Goal: Find specific page/section: Find specific page/section

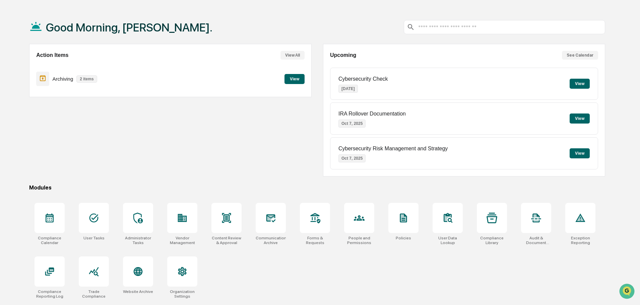
scroll to position [32, 0]
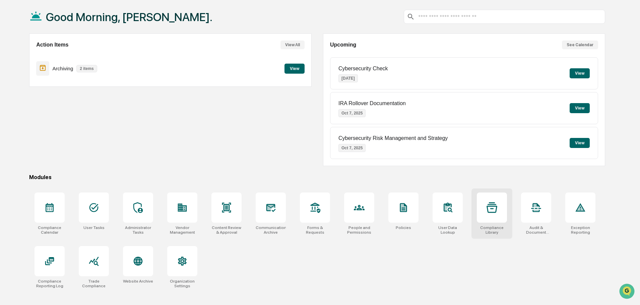
click at [494, 211] on icon at bounding box center [491, 207] width 11 height 11
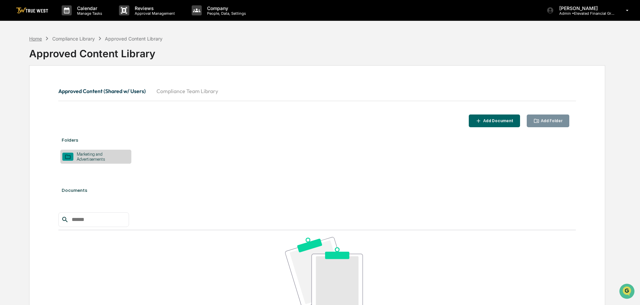
click at [37, 39] on div "Home" at bounding box center [35, 39] width 13 height 6
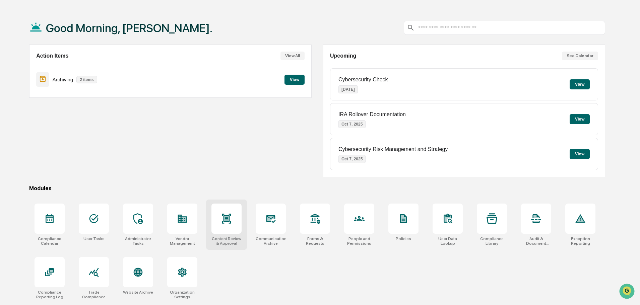
scroll to position [32, 0]
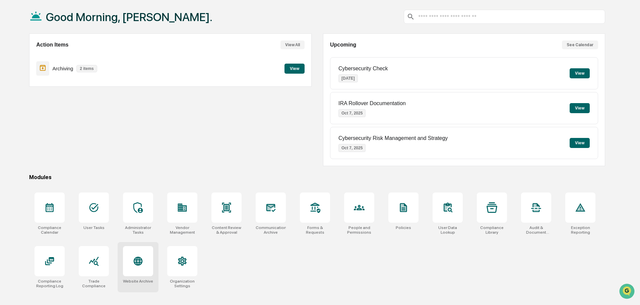
click at [138, 262] on icon at bounding box center [138, 261] width 7 height 7
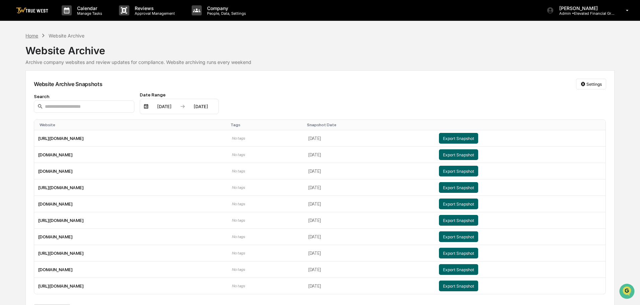
click at [26, 38] on div "Home" at bounding box center [31, 36] width 13 height 6
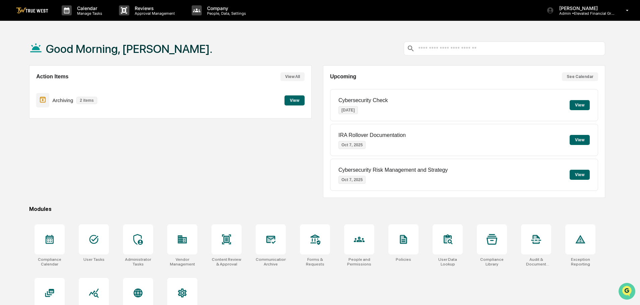
click at [626, 289] on img "Open customer support" at bounding box center [626, 291] width 17 height 13
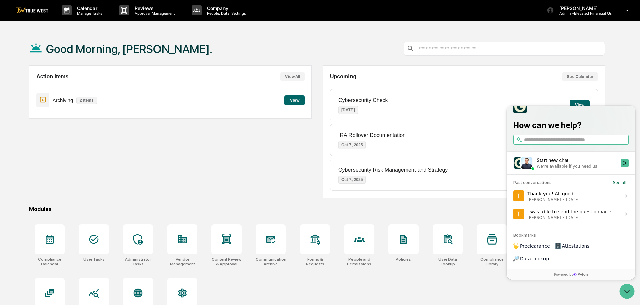
click at [524, 145] on label at bounding box center [570, 140] width 115 height 10
click at [524, 143] on input "search" at bounding box center [575, 139] width 103 height 7
type input "**********"
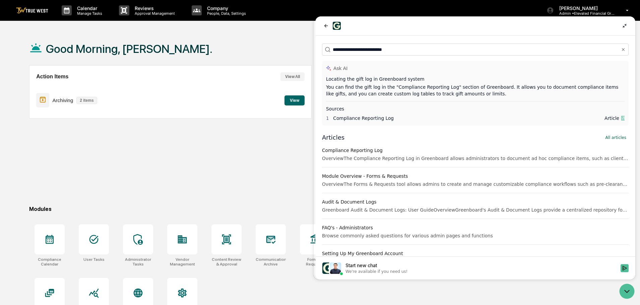
click at [261, 169] on div "Action Items View All Archiving 2 items View" at bounding box center [170, 131] width 282 height 133
click at [624, 27] on icon at bounding box center [624, 25] width 5 height 5
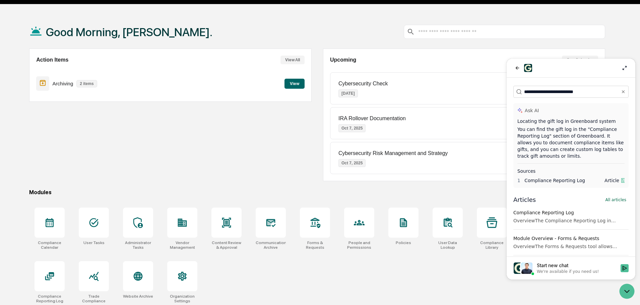
scroll to position [32, 0]
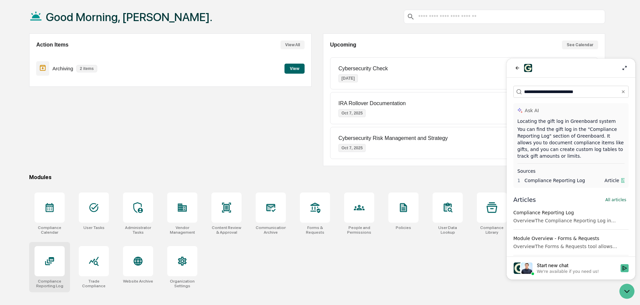
click at [46, 260] on icon at bounding box center [49, 261] width 11 height 11
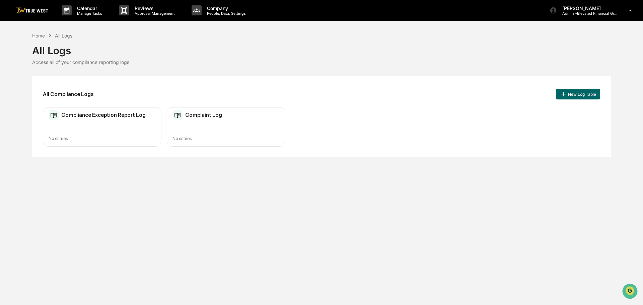
click at [38, 36] on div "Home" at bounding box center [38, 36] width 13 height 6
